Goal: Information Seeking & Learning: Learn about a topic

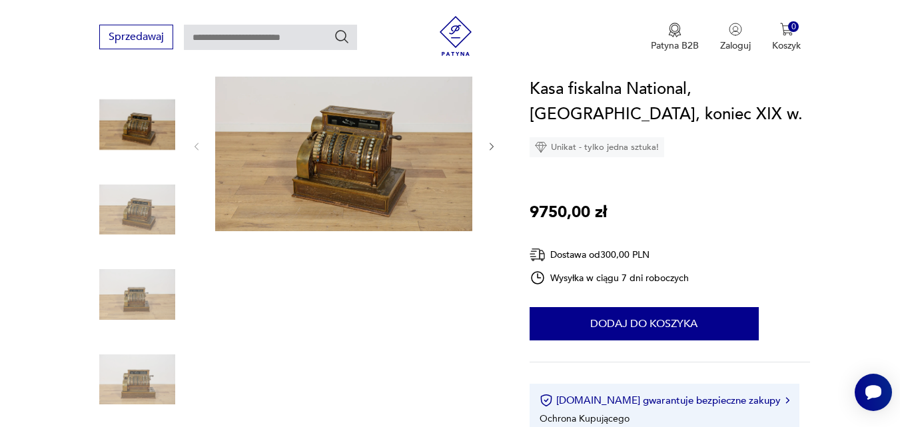
scroll to position [133, 0]
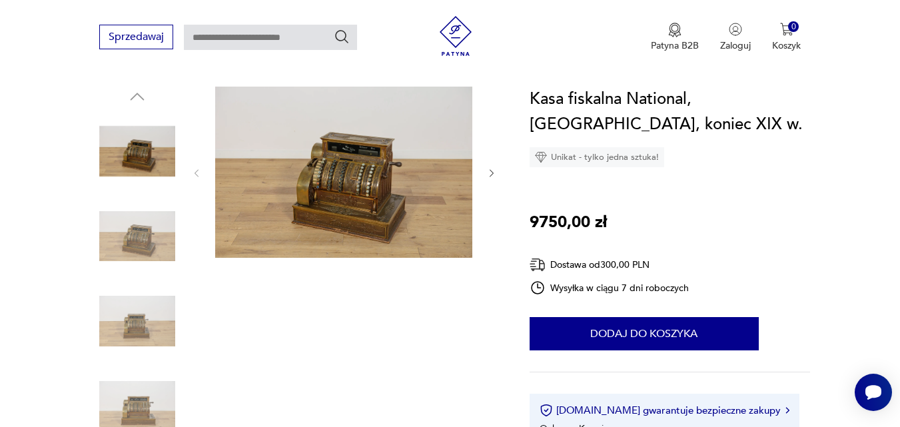
click at [384, 186] on img at bounding box center [343, 172] width 257 height 171
click at [0, 0] on img at bounding box center [0, 0] width 0 height 0
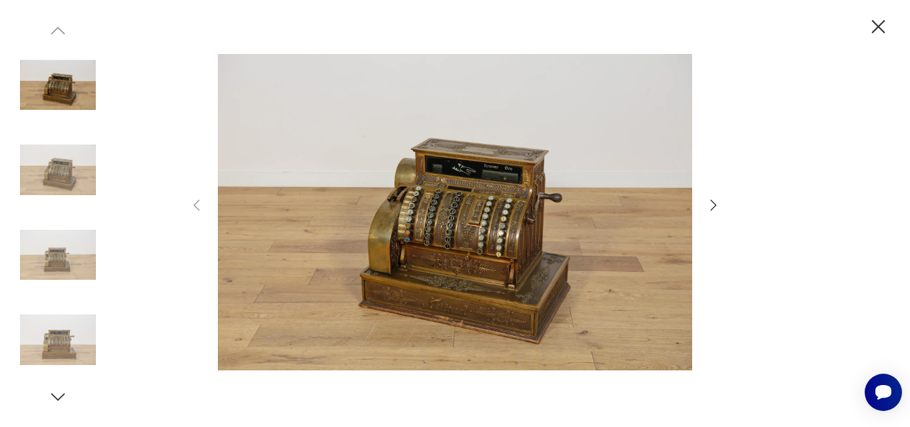
click at [713, 204] on icon "button" at bounding box center [713, 205] width 16 height 16
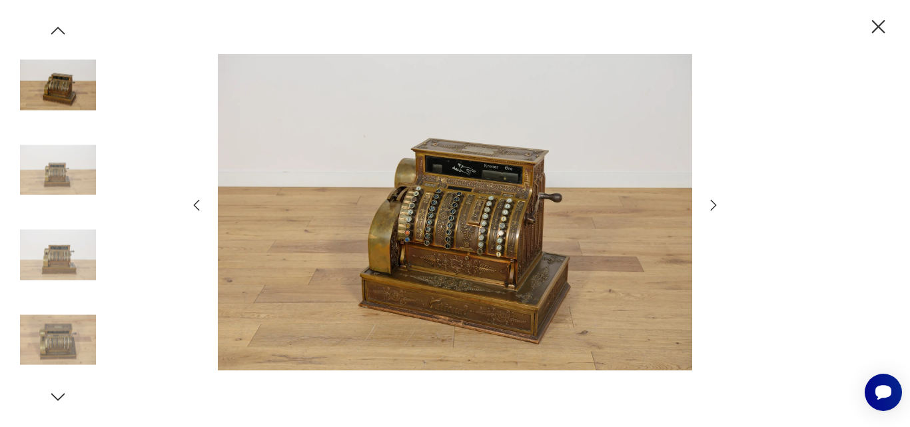
click at [194, 204] on icon "button" at bounding box center [196, 205] width 16 height 16
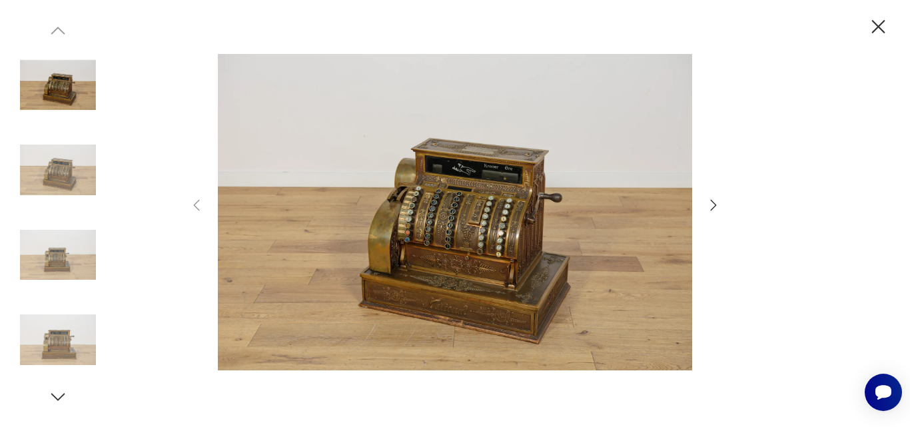
click at [711, 207] on icon "button" at bounding box center [713, 205] width 16 height 16
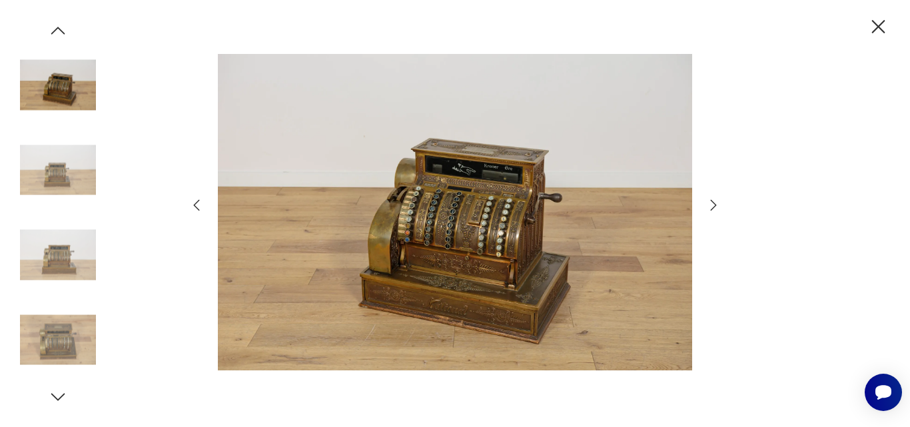
click at [715, 202] on icon "button" at bounding box center [713, 205] width 16 height 16
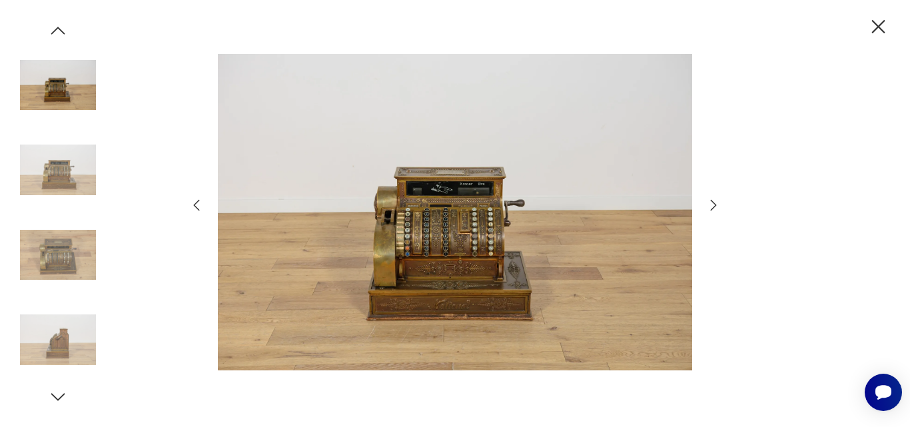
click at [879, 23] on icon "button" at bounding box center [878, 26] width 23 height 23
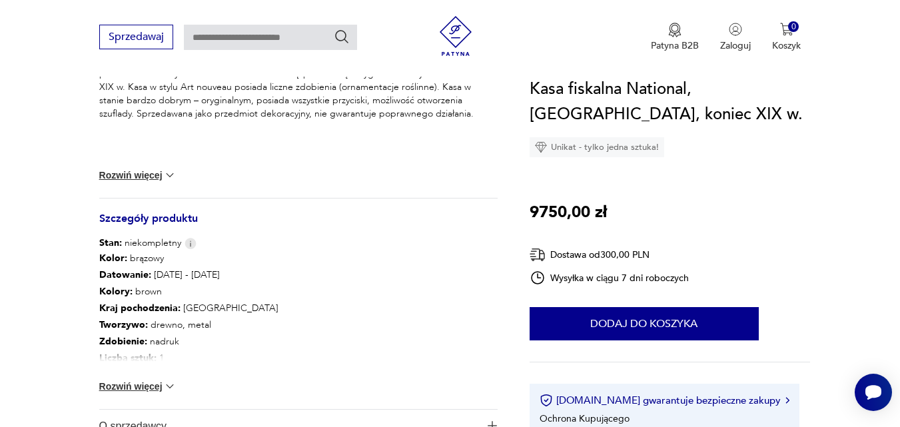
scroll to position [613, 0]
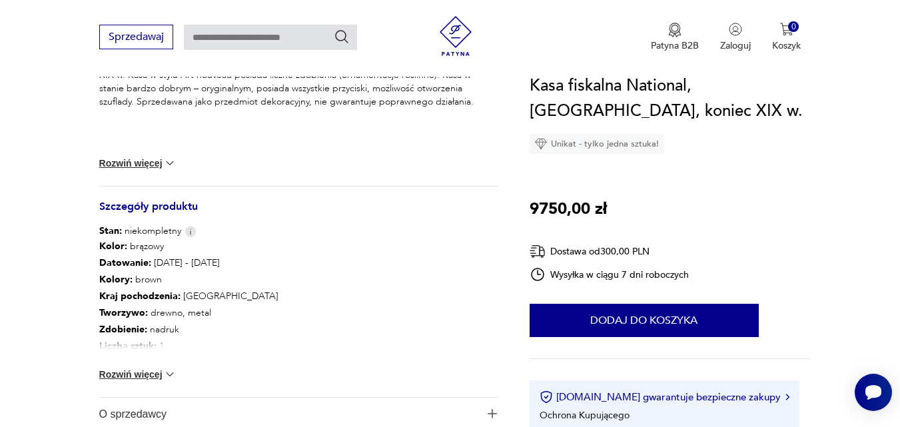
click at [169, 161] on img at bounding box center [169, 163] width 13 height 13
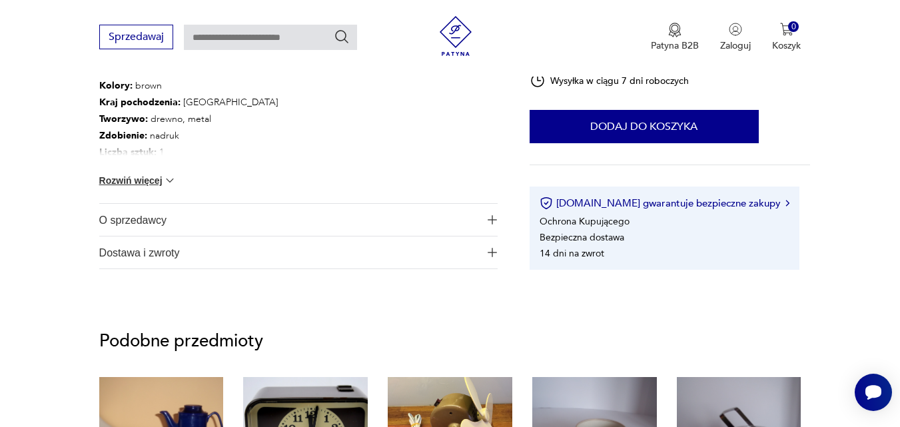
scroll to position [773, 0]
click at [155, 178] on button "Rozwiń więcej" at bounding box center [137, 179] width 77 height 13
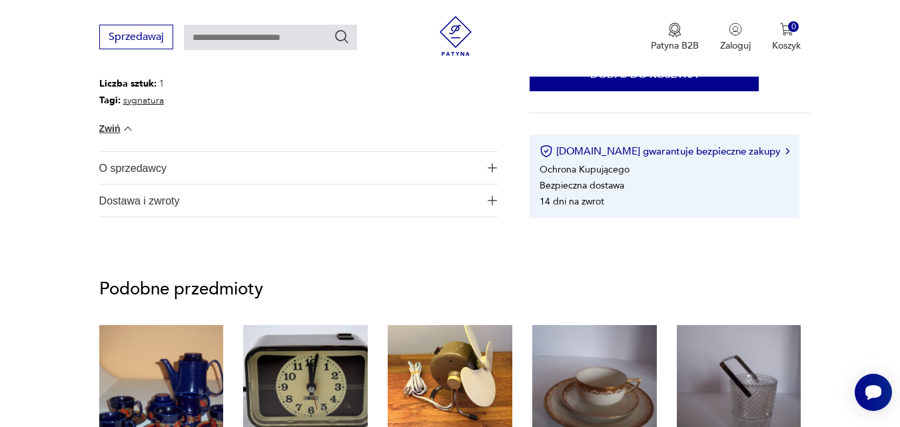
scroll to position [853, 0]
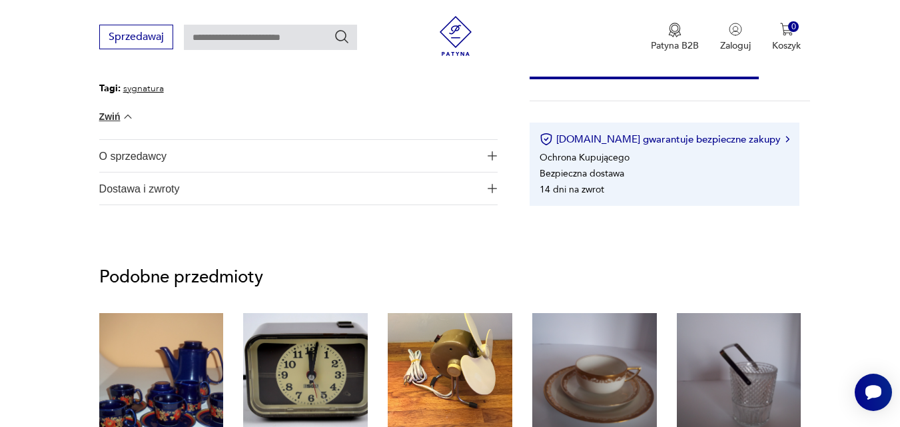
click at [490, 153] on img "button" at bounding box center [492, 155] width 9 height 9
